Goal: Task Accomplishment & Management: Complete application form

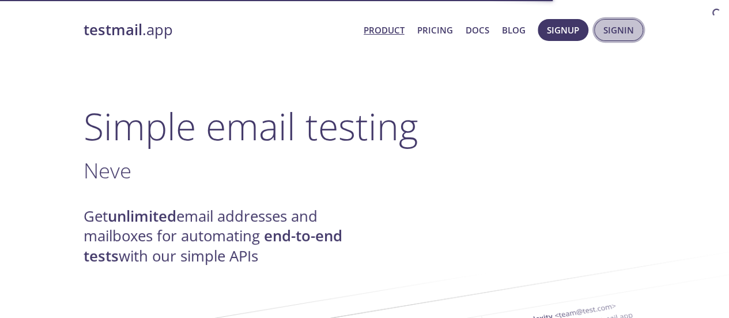
click at [618, 31] on span "Signin" at bounding box center [619, 29] width 31 height 15
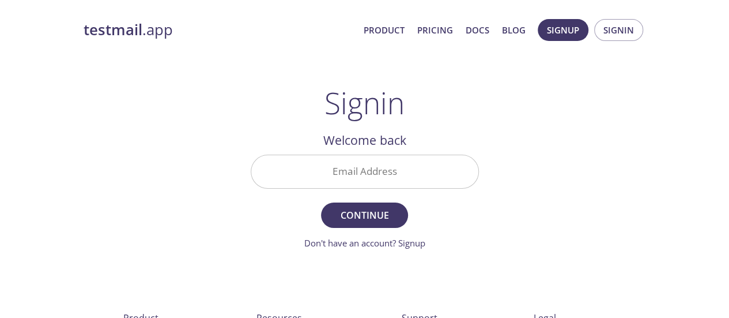
click at [390, 176] on input "Email Address" at bounding box center [364, 171] width 227 height 33
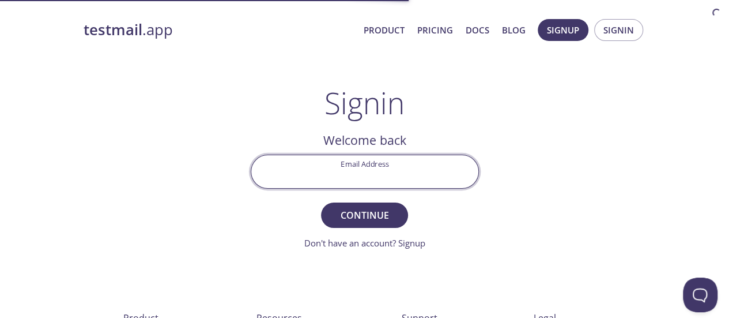
paste input "[EMAIL_ADDRESS][DOMAIN_NAME]"
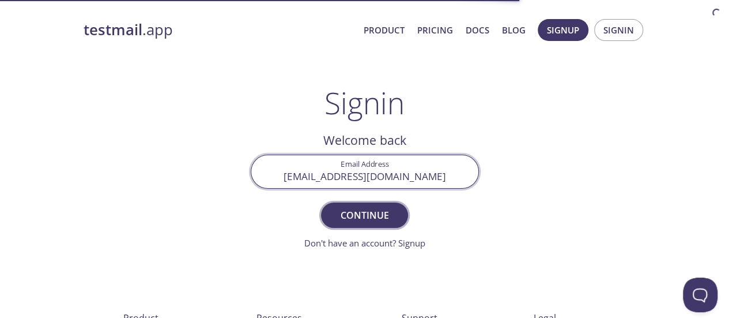
type input "[EMAIL_ADDRESS][DOMAIN_NAME]"
click at [389, 210] on span "Continue" at bounding box center [364, 215] width 61 height 16
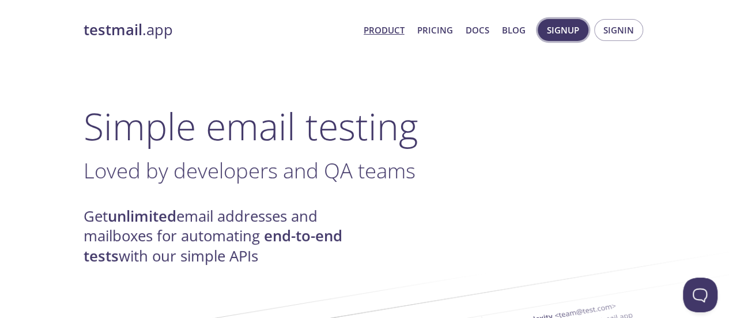
click at [572, 28] on span "Signup" at bounding box center [563, 29] width 32 height 15
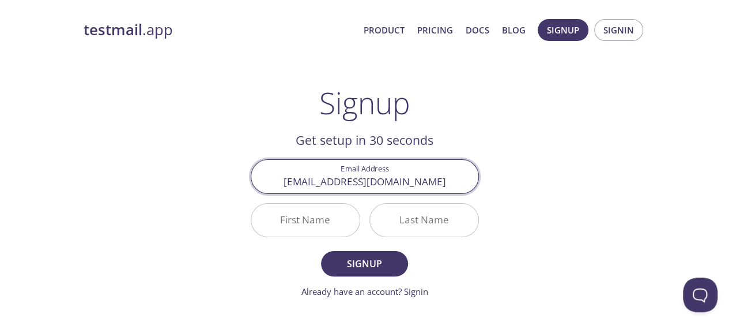
click at [307, 182] on input "[EMAIL_ADDRESS][DOMAIN_NAME]" at bounding box center [364, 176] width 227 height 33
type input "[EMAIL_ADDRESS][DOMAIN_NAME]"
click at [307, 219] on input "First Name" at bounding box center [305, 220] width 108 height 33
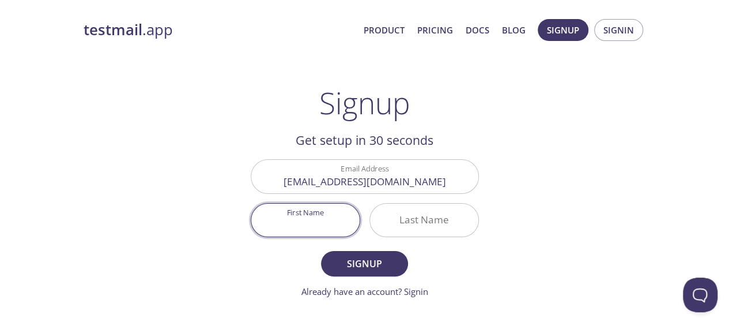
paste input "[PERSON_NAME]"
type input "[PERSON_NAME]"
click at [339, 179] on input "[EMAIL_ADDRESS][DOMAIN_NAME]" at bounding box center [364, 176] width 227 height 33
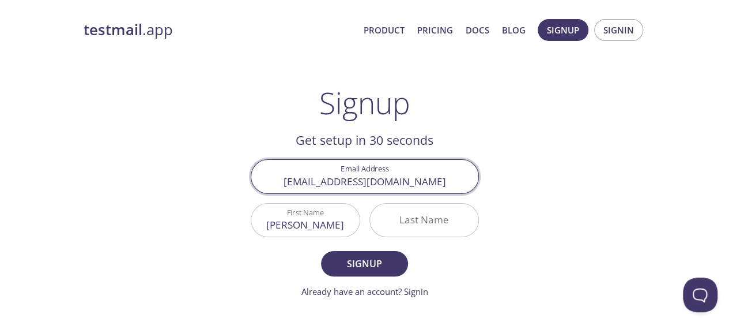
click at [339, 179] on input "[EMAIL_ADDRESS][DOMAIN_NAME]" at bounding box center [364, 176] width 227 height 33
click at [439, 217] on input "Last Name" at bounding box center [424, 220] width 108 height 33
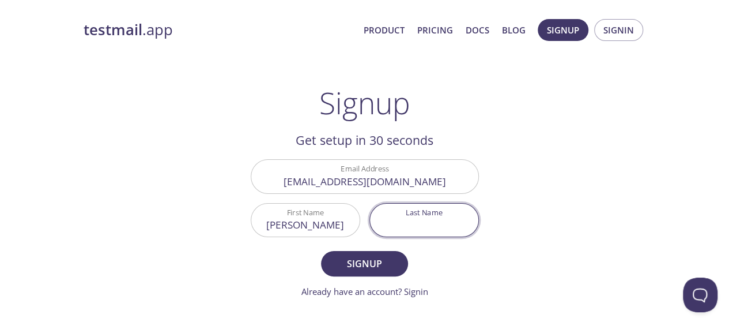
paste input "ansari516061"
click at [385, 266] on span "Signup" at bounding box center [364, 263] width 61 height 16
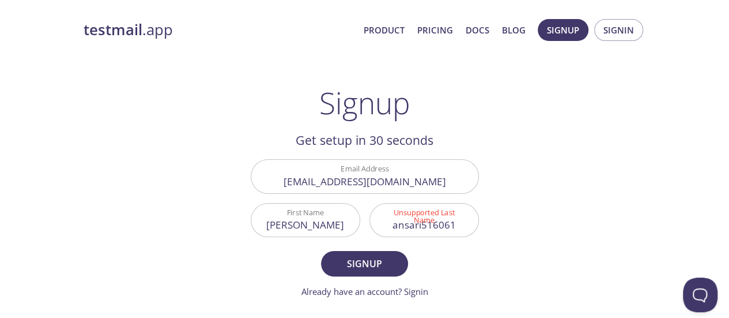
click at [456, 229] on input "ansari516061" at bounding box center [424, 220] width 108 height 33
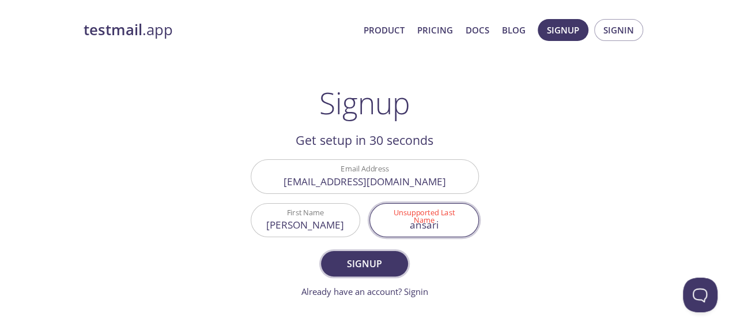
type input "ansari"
click at [368, 267] on span "Signup" at bounding box center [364, 263] width 61 height 16
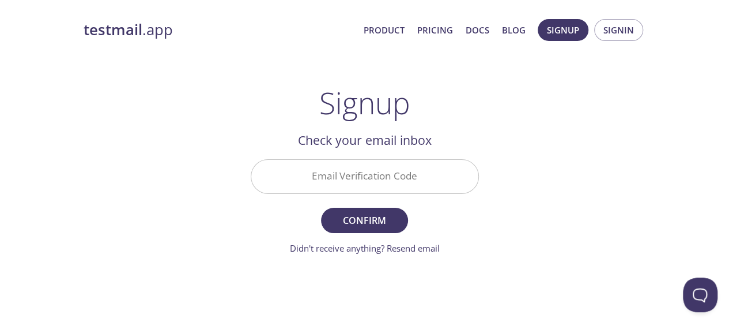
click at [379, 174] on input "Email Verification Code" at bounding box center [364, 176] width 227 height 33
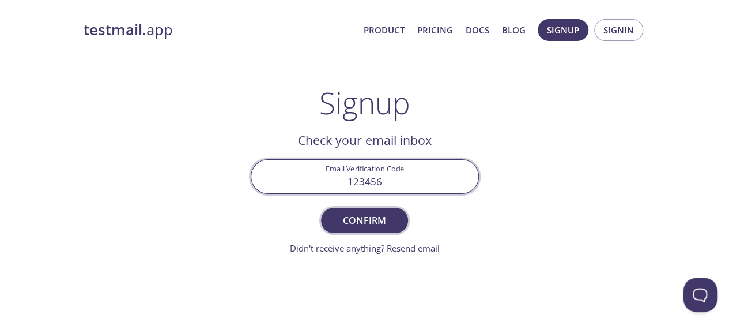
type input "123456"
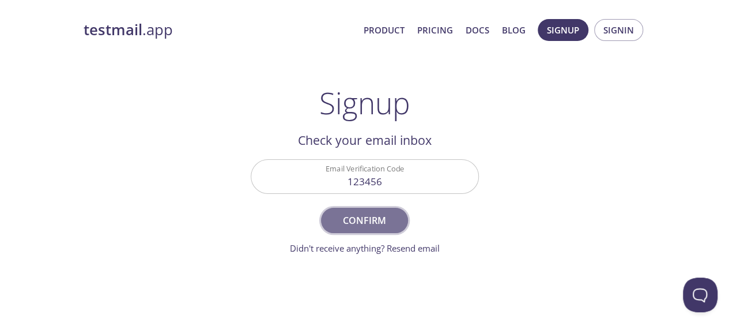
click at [377, 221] on span "Confirm" at bounding box center [364, 220] width 61 height 16
